Goal: Feedback & Contribution: Leave review/rating

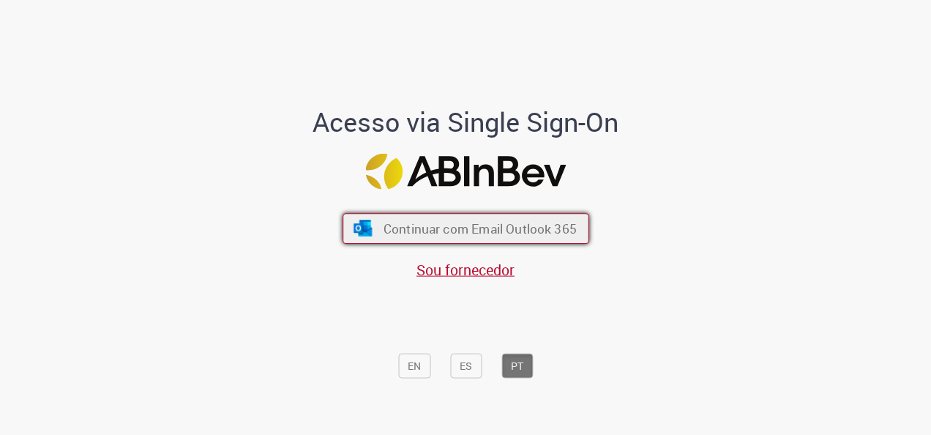
click at [457, 226] on span "Continuar com Email Outlook 365" at bounding box center [479, 228] width 193 height 17
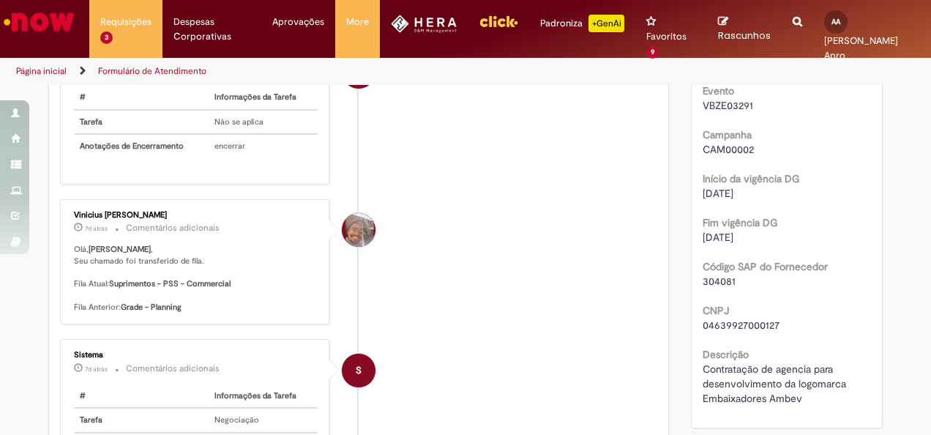
scroll to position [879, 0]
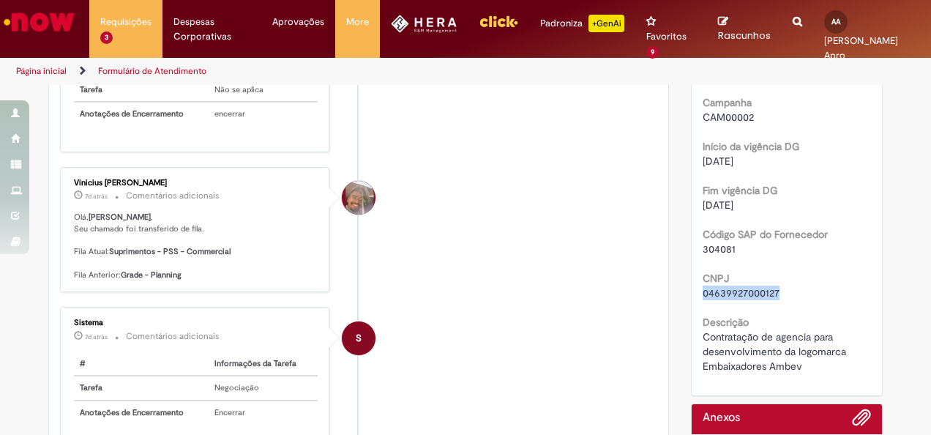
drag, startPoint x: 776, startPoint y: 290, endPoint x: 695, endPoint y: 294, distance: 81.4
copy span "04639927000127"
drag, startPoint x: 729, startPoint y: 246, endPoint x: 689, endPoint y: 247, distance: 40.3
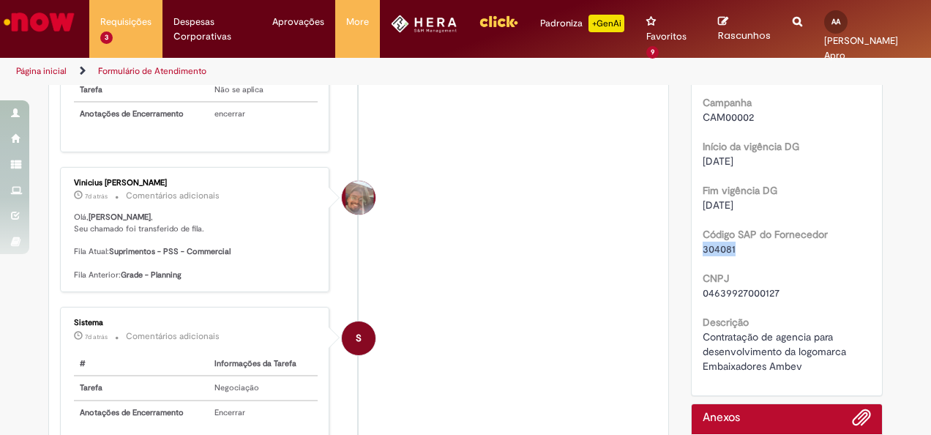
copy span "304081"
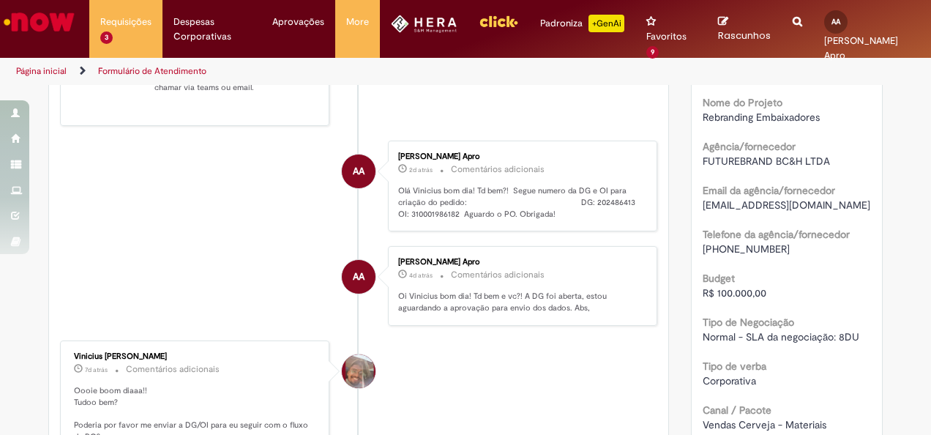
scroll to position [366, 0]
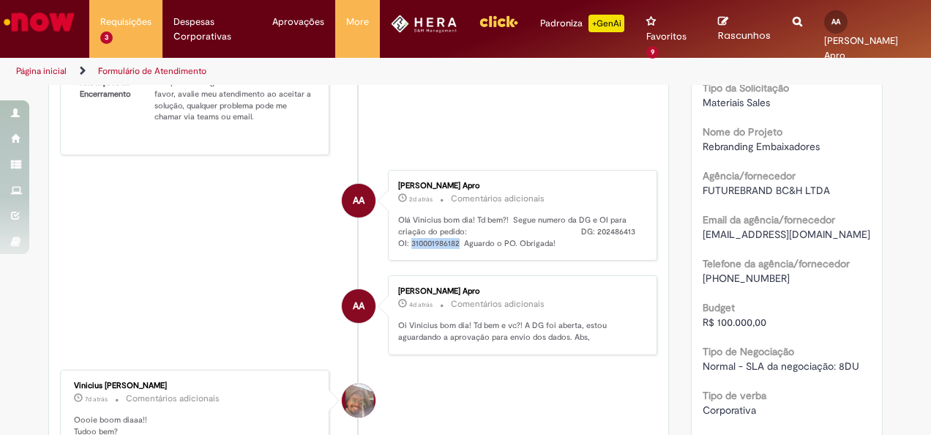
drag, startPoint x: 454, startPoint y: 259, endPoint x: 406, endPoint y: 264, distance: 48.6
click at [406, 249] on p "Olá Vinicius bom dia! Td bem?! Segue numero da DG e OI para criação do pedido: …" at bounding box center [520, 232] width 244 height 34
copy p "310001986182"
drag, startPoint x: 628, startPoint y: 252, endPoint x: 587, endPoint y: 250, distance: 41.1
click at [587, 249] on p "Olá Vinicius bom dia! Td bem?! Segue numero da DG e OI para criação do pedido: …" at bounding box center [520, 232] width 244 height 34
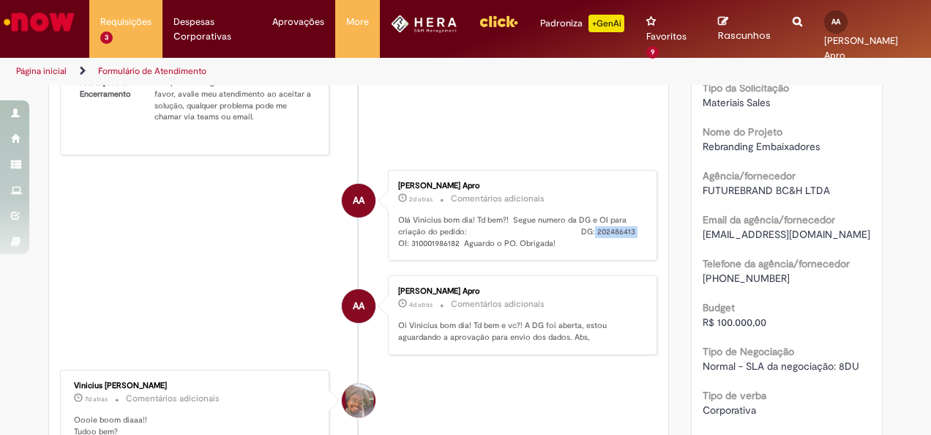
copy p "202486413"
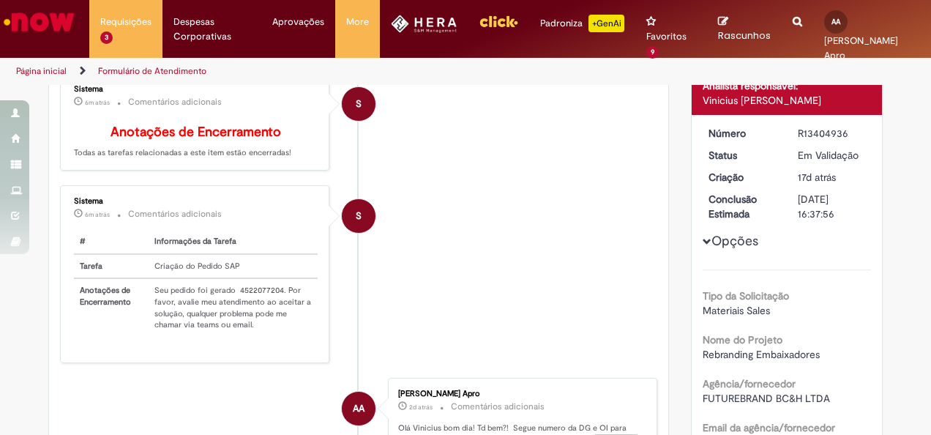
scroll to position [146, 0]
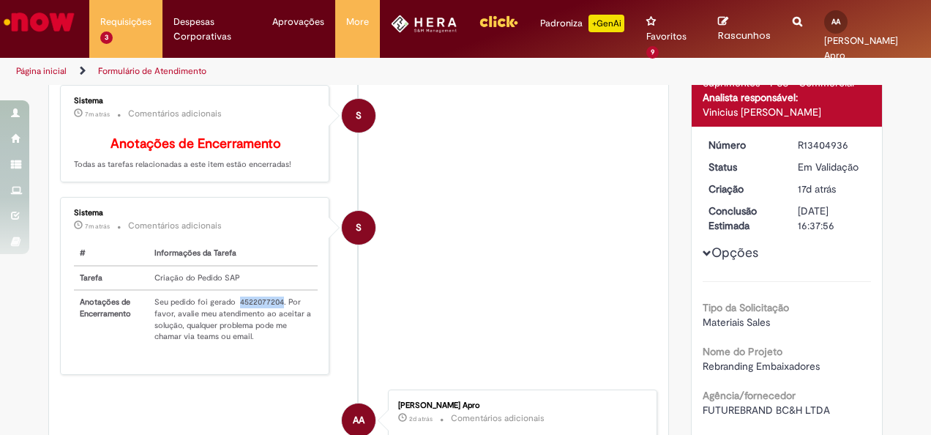
drag, startPoint x: 231, startPoint y: 321, endPoint x: 274, endPoint y: 324, distance: 42.6
click at [274, 324] on td "Seu pedido foi gerado 4522077204. Por favor, avalie meu atendimento ao aceitar …" at bounding box center [233, 319] width 169 height 59
copy td "4522077204"
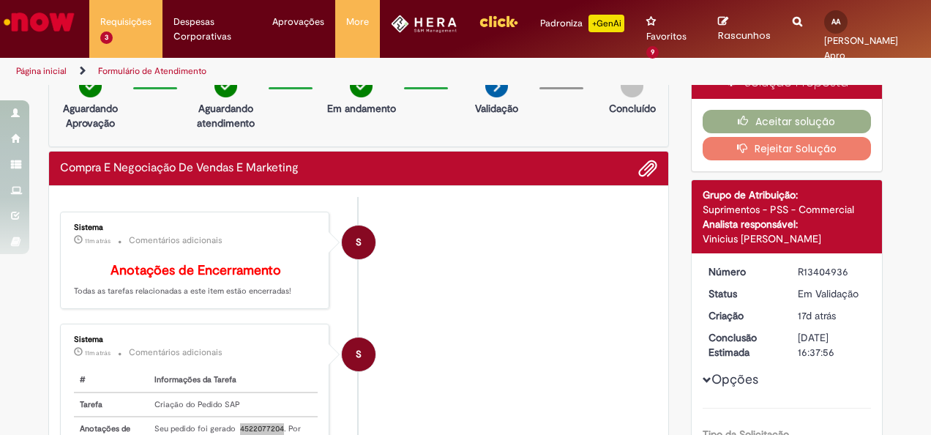
scroll to position [0, 0]
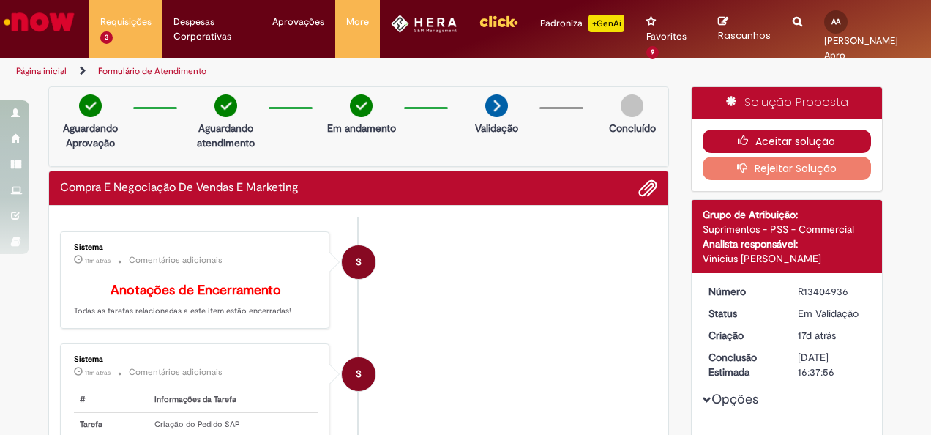
click at [740, 139] on icon "button" at bounding box center [747, 140] width 18 height 10
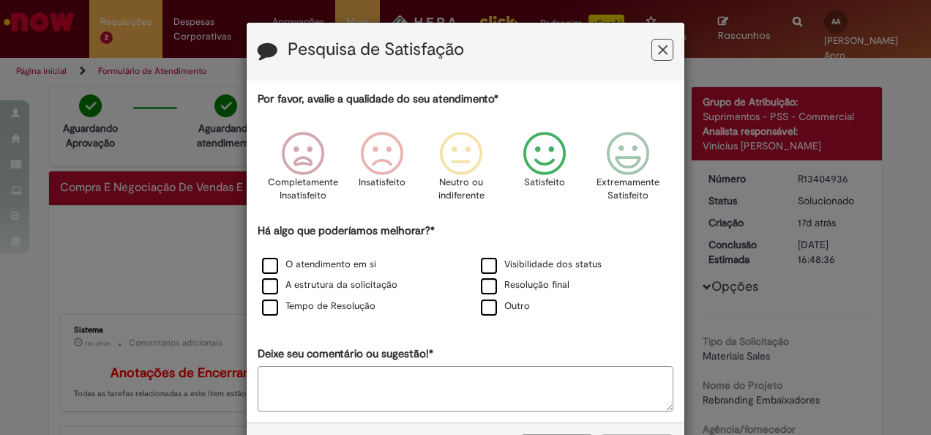
click at [537, 160] on icon "Feedback" at bounding box center [545, 154] width 55 height 44
click at [262, 262] on label "O atendimento em si" at bounding box center [319, 265] width 114 height 14
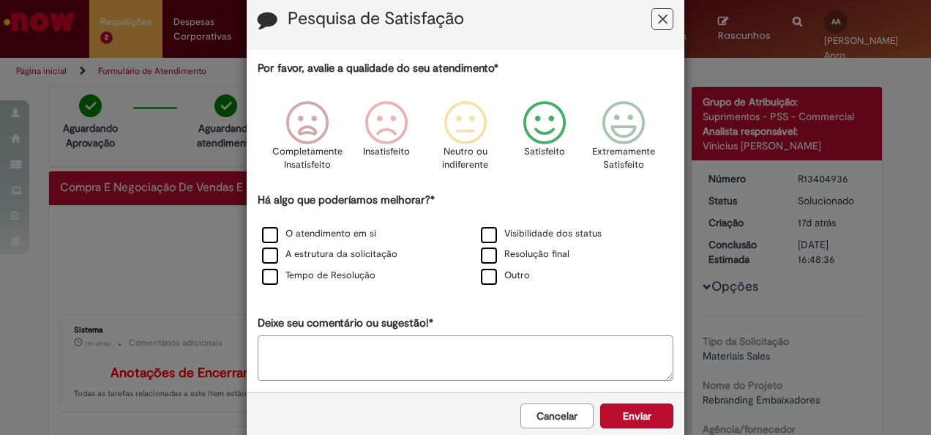
scroll to position [56, 0]
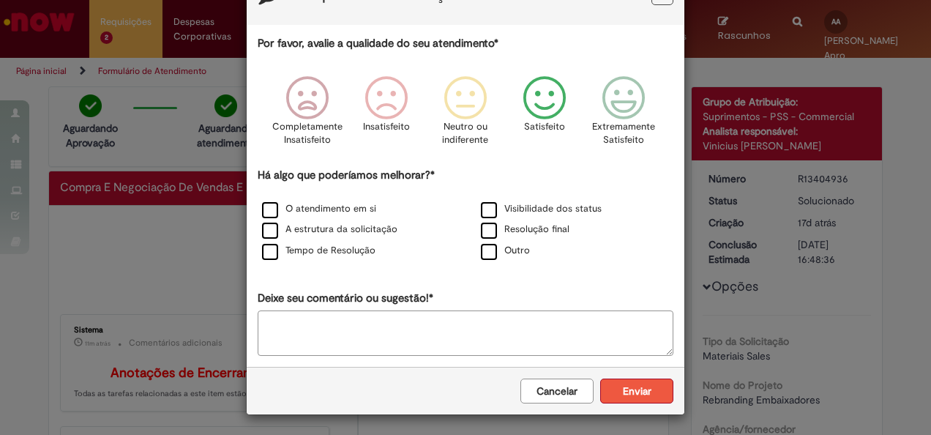
click at [647, 398] on button "Enviar" at bounding box center [636, 391] width 73 height 25
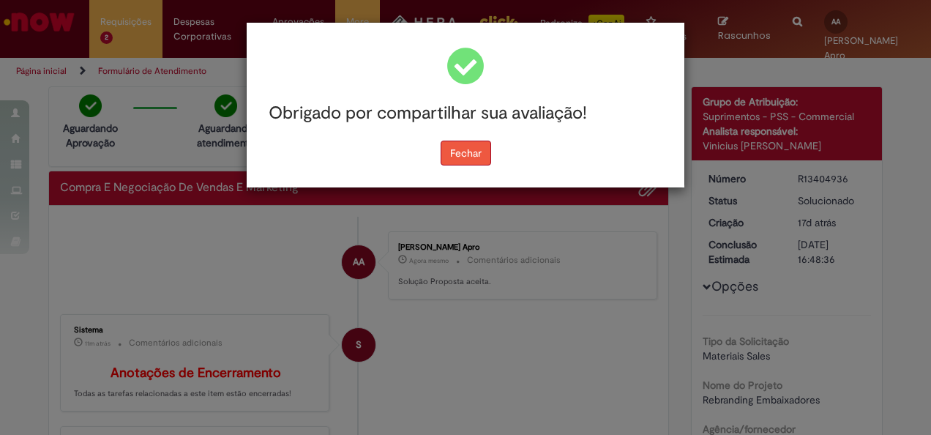
click at [466, 156] on button "Fechar" at bounding box center [466, 153] width 51 height 25
